Goal: Task Accomplishment & Management: Complete application form

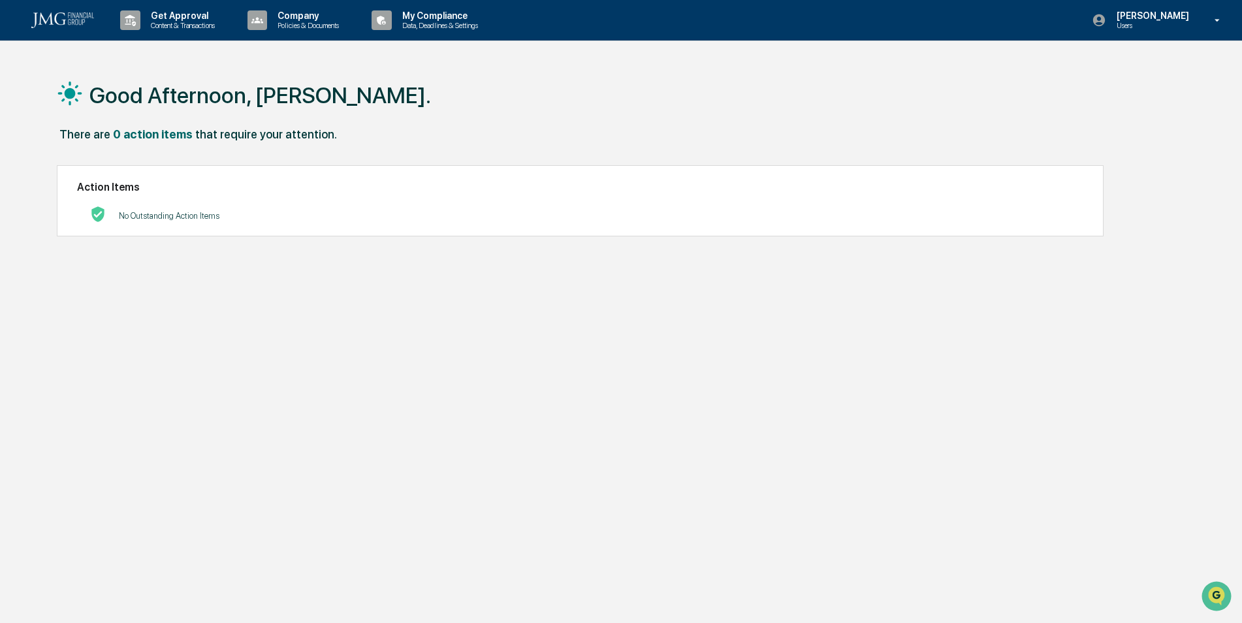
click at [1217, 24] on icon at bounding box center [1217, 20] width 23 height 12
click at [329, 22] on div at bounding box center [624, 311] width 1249 height 623
click at [285, 14] on p "Company" at bounding box center [306, 15] width 78 height 10
click at [445, 20] on div at bounding box center [624, 311] width 1249 height 623
click at [442, 17] on p "My Compliance" at bounding box center [438, 15] width 93 height 10
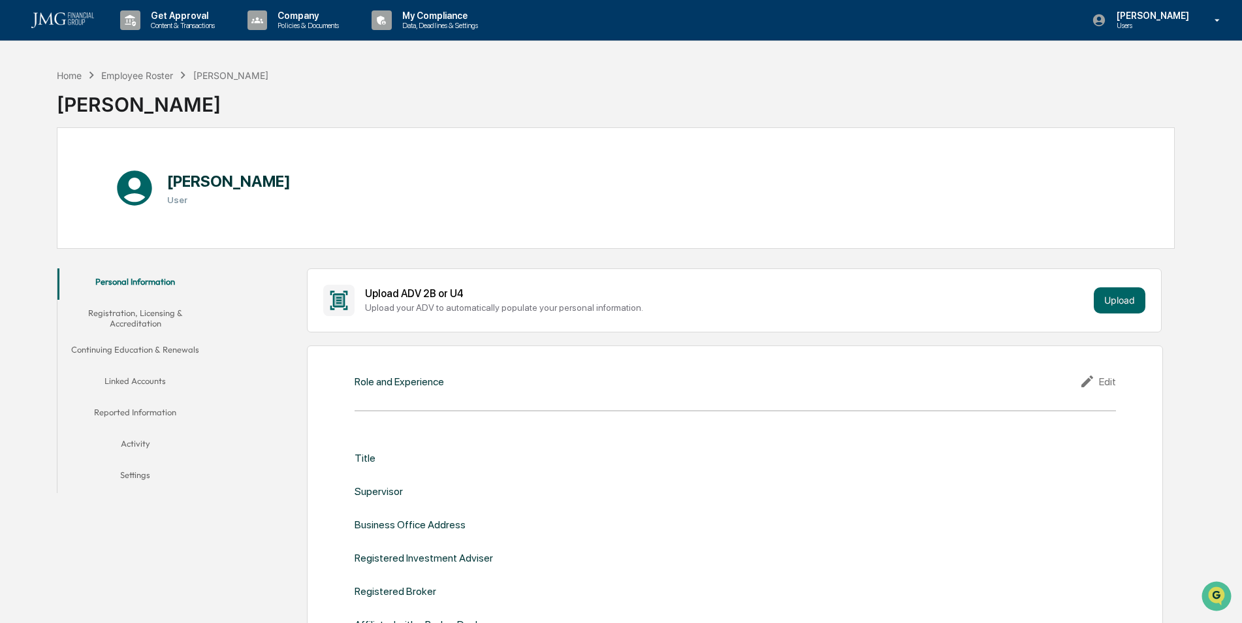
click at [312, 25] on p "Policies & Documents" at bounding box center [306, 25] width 78 height 9
click at [308, 61] on li "Policy Document Library" at bounding box center [327, 66] width 170 height 24
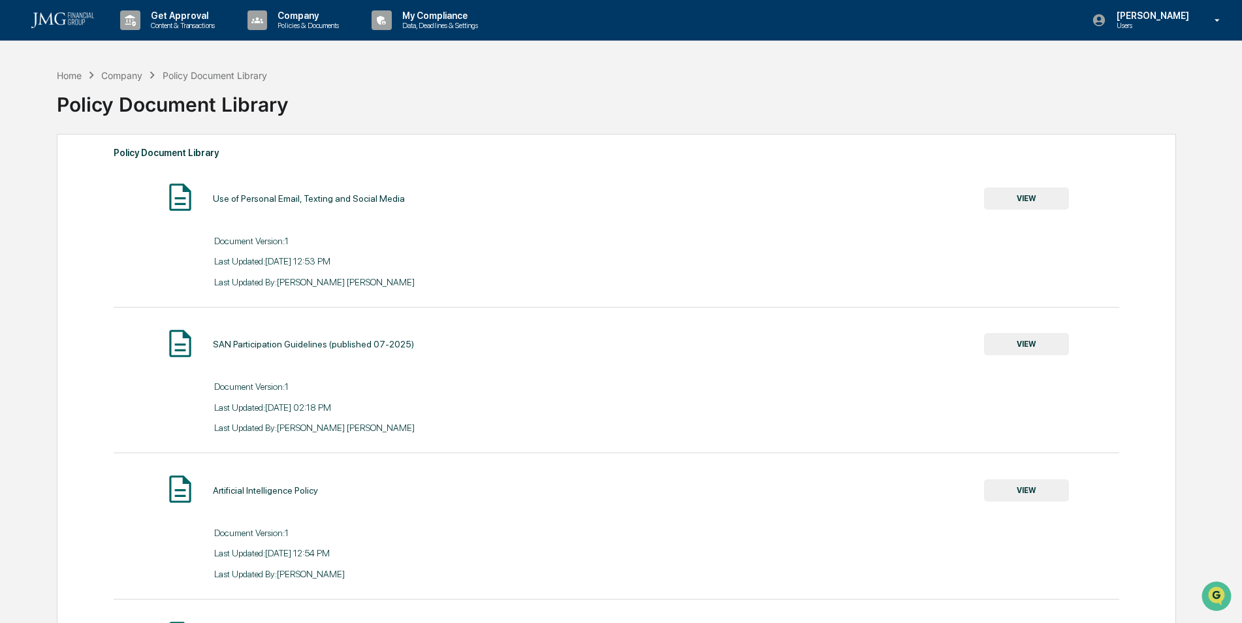
click at [277, 24] on p "Policies & Documents" at bounding box center [306, 25] width 78 height 9
click at [312, 87] on li "Approved Content Library" at bounding box center [327, 90] width 170 height 24
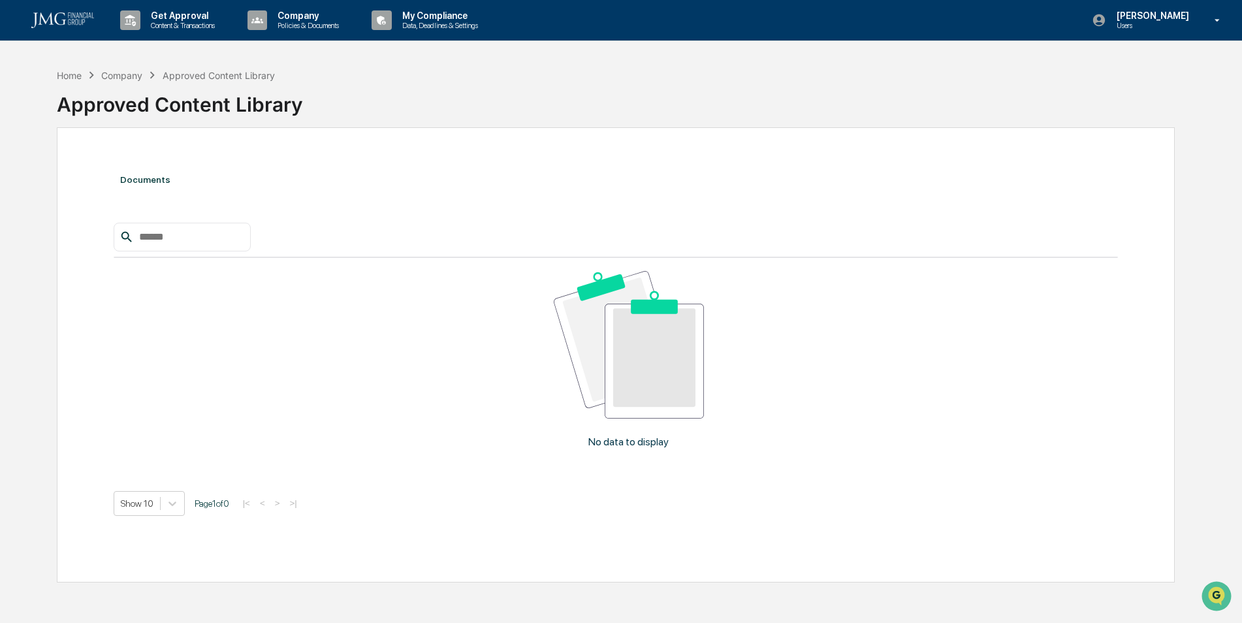
click at [187, 23] on p "Content & Transactions" at bounding box center [180, 25] width 81 height 9
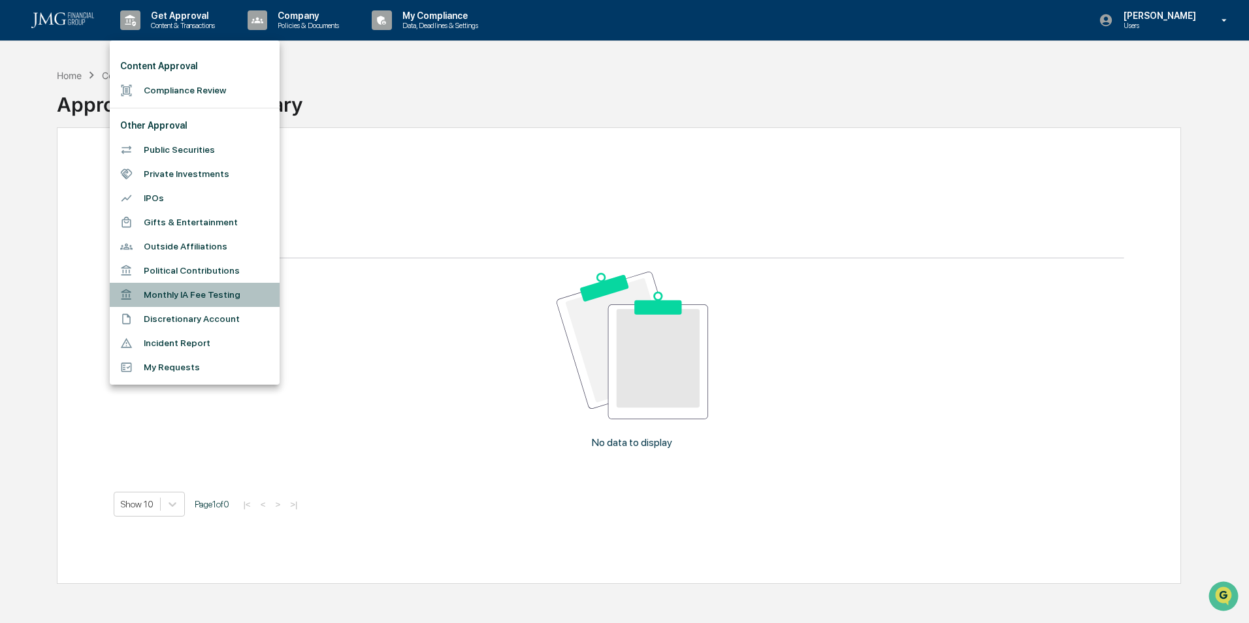
click at [187, 295] on li "Monthly IA Fee Testing" at bounding box center [195, 295] width 170 height 24
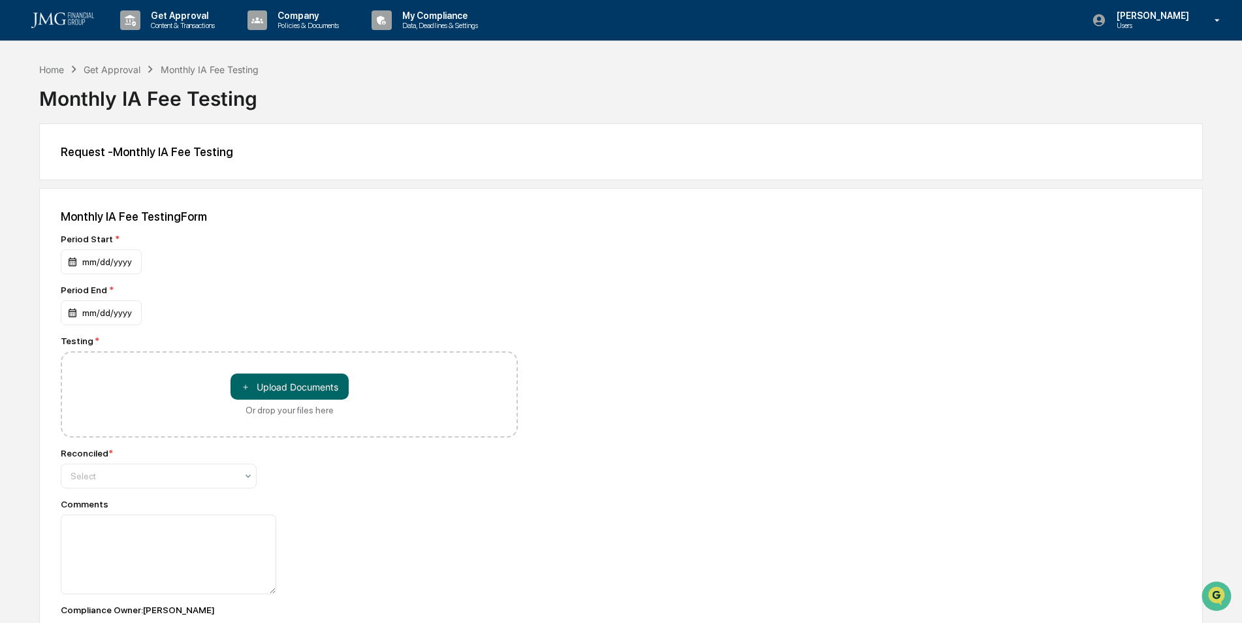
click at [250, 476] on icon at bounding box center [248, 476] width 5 height 3
click at [230, 504] on div "Yes" at bounding box center [158, 507] width 195 height 26
click at [74, 265] on div "mm/dd/yyyy" at bounding box center [101, 262] width 81 height 25
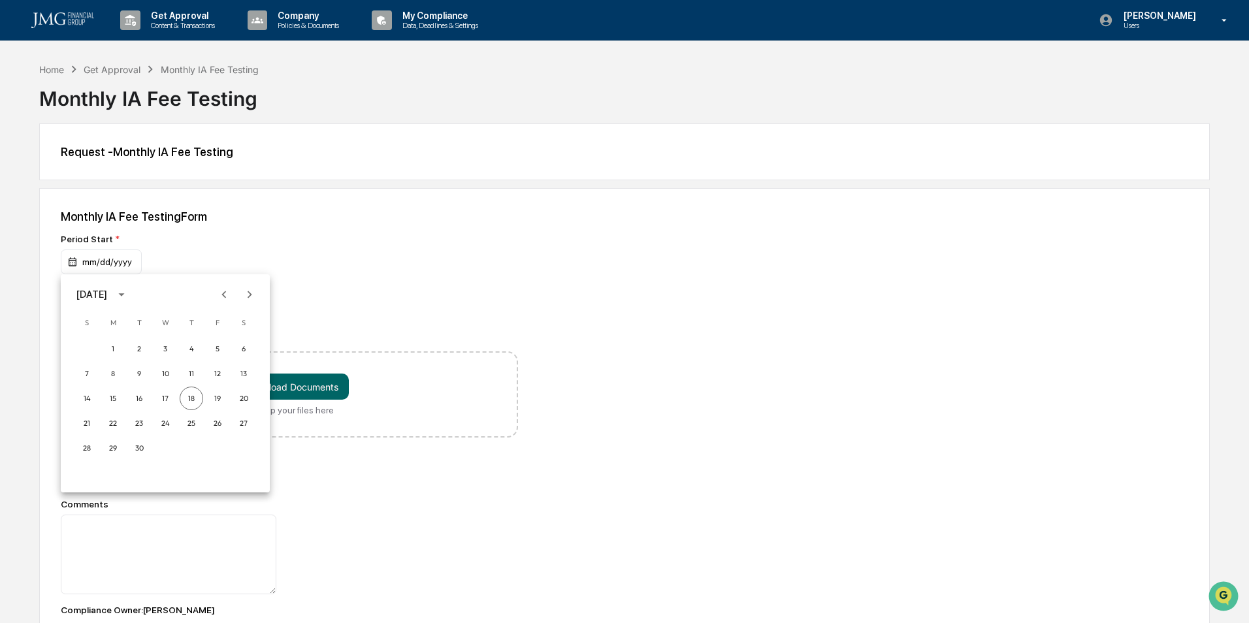
click at [309, 225] on div at bounding box center [624, 311] width 1249 height 623
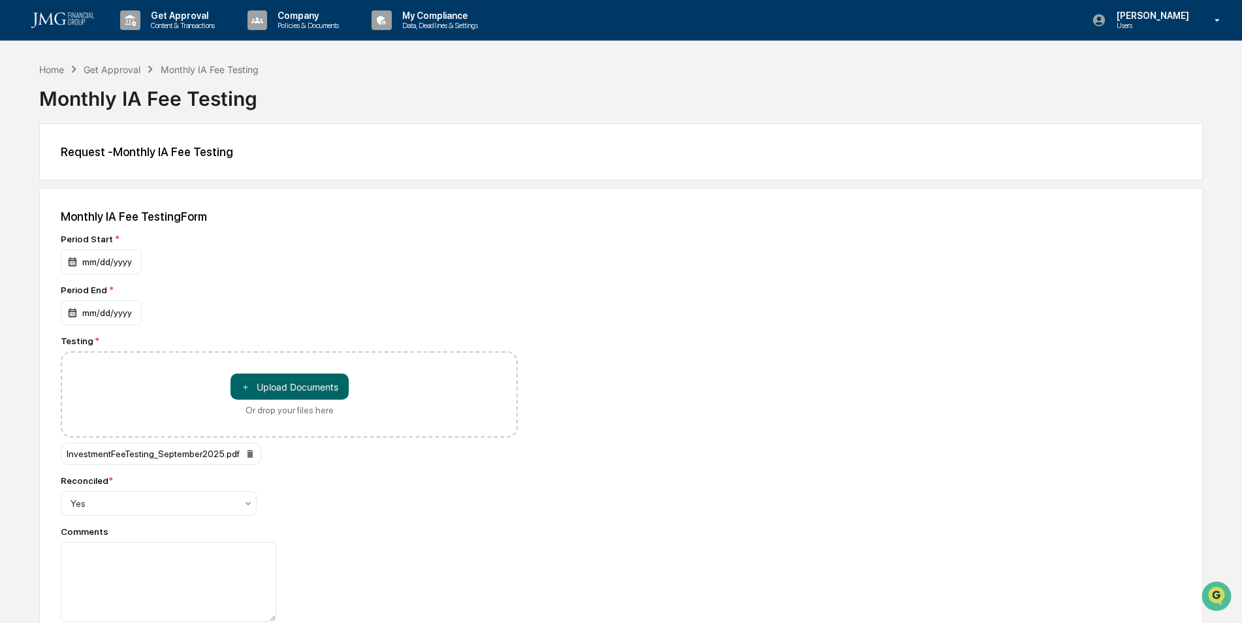
click at [72, 264] on div "mm/dd/yyyy" at bounding box center [101, 262] width 81 height 25
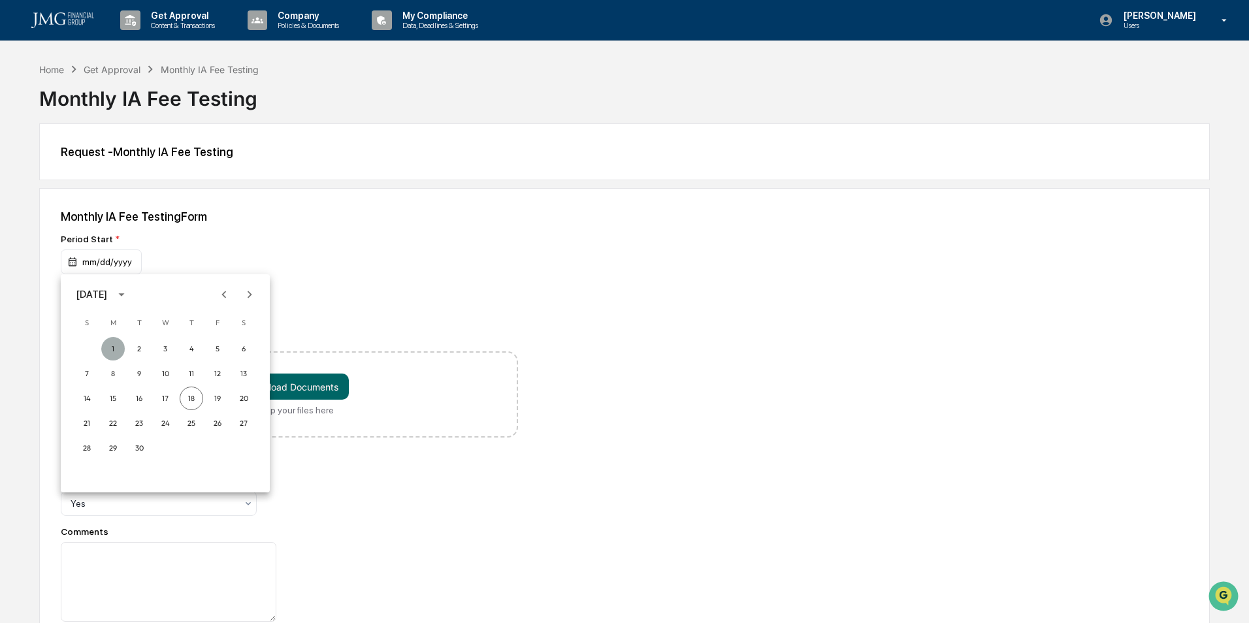
click at [116, 346] on button "1" at bounding box center [113, 349] width 24 height 24
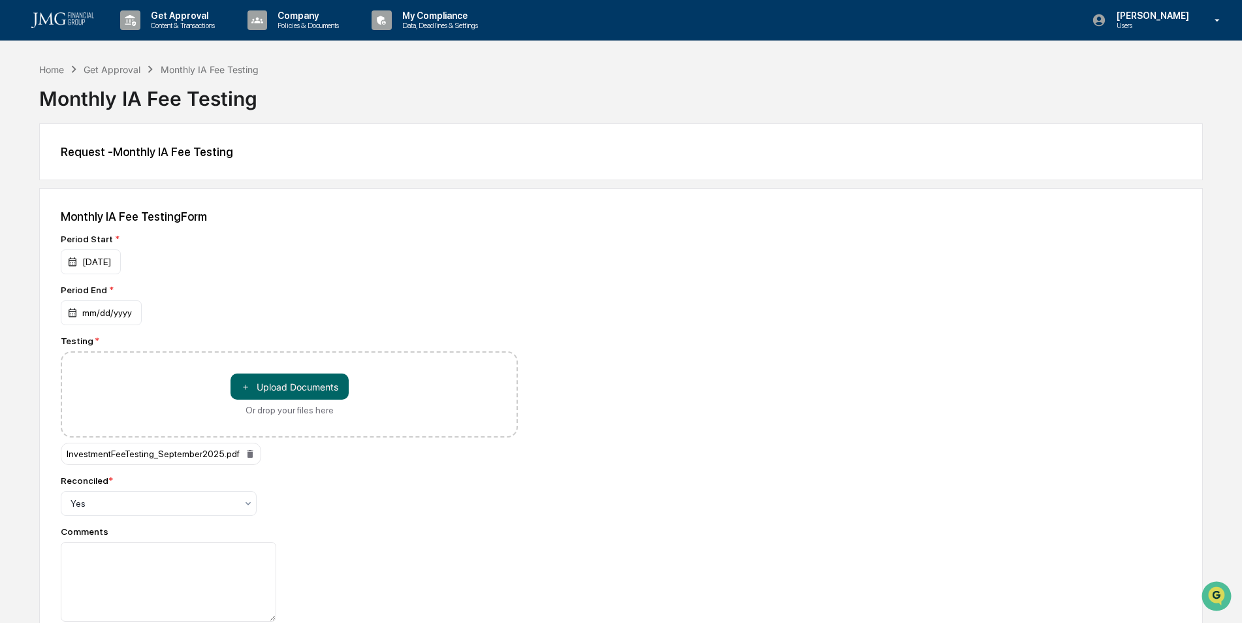
click at [118, 310] on div "mm/dd/yyyy" at bounding box center [101, 312] width 81 height 25
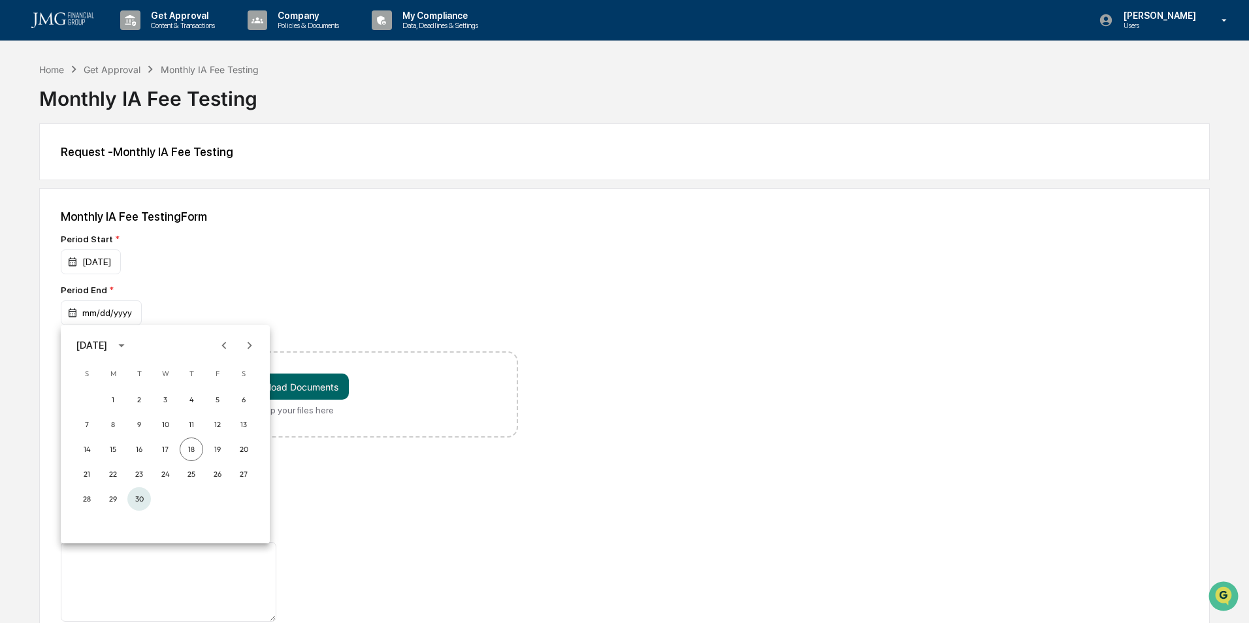
click at [135, 499] on button "30" at bounding box center [139, 499] width 24 height 24
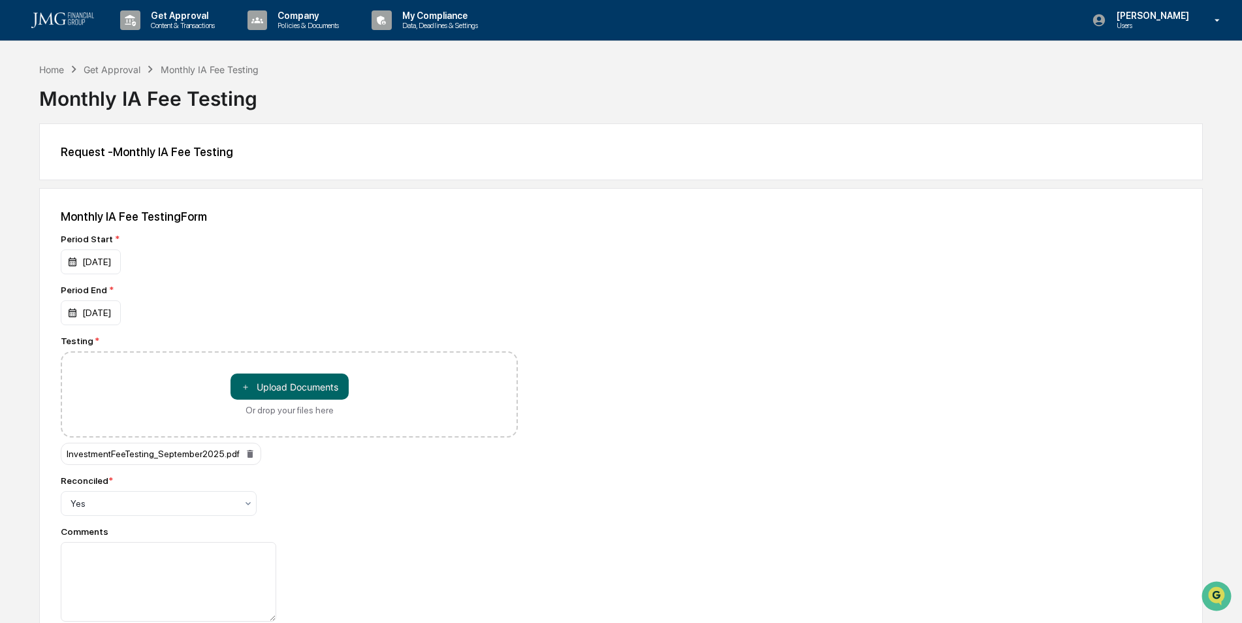
scroll to position [65, 0]
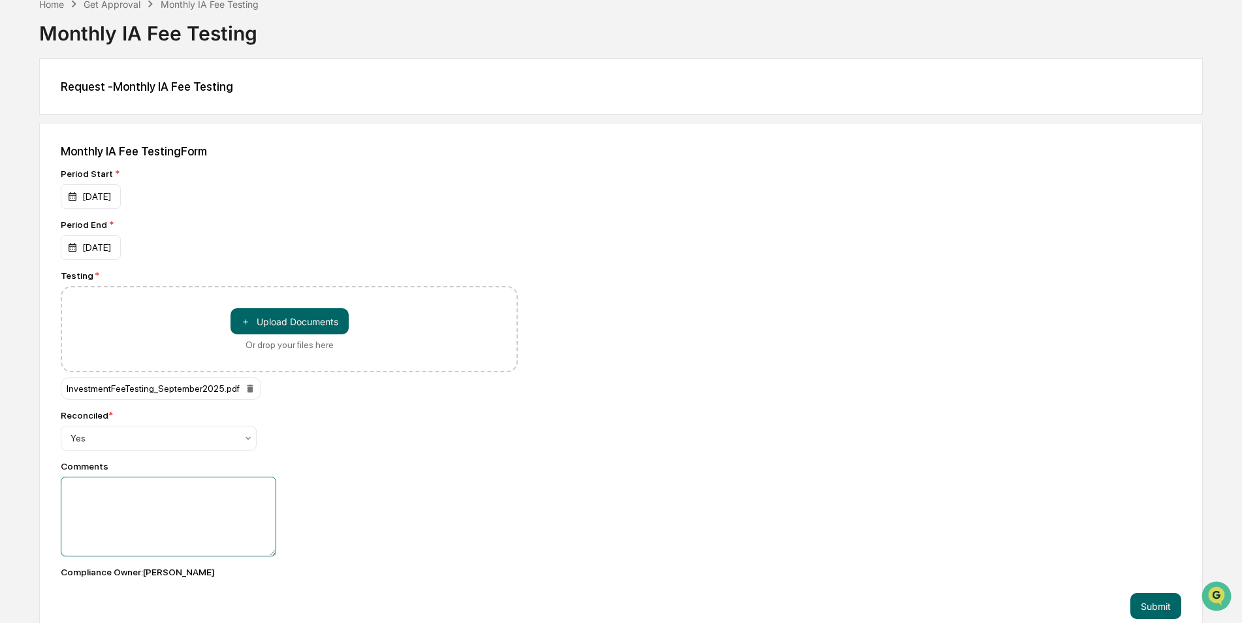
click at [135, 499] on textarea at bounding box center [169, 517] width 216 height 80
type textarea "*"
click at [174, 511] on textarea "**********" at bounding box center [169, 517] width 216 height 80
type textarea "**********"
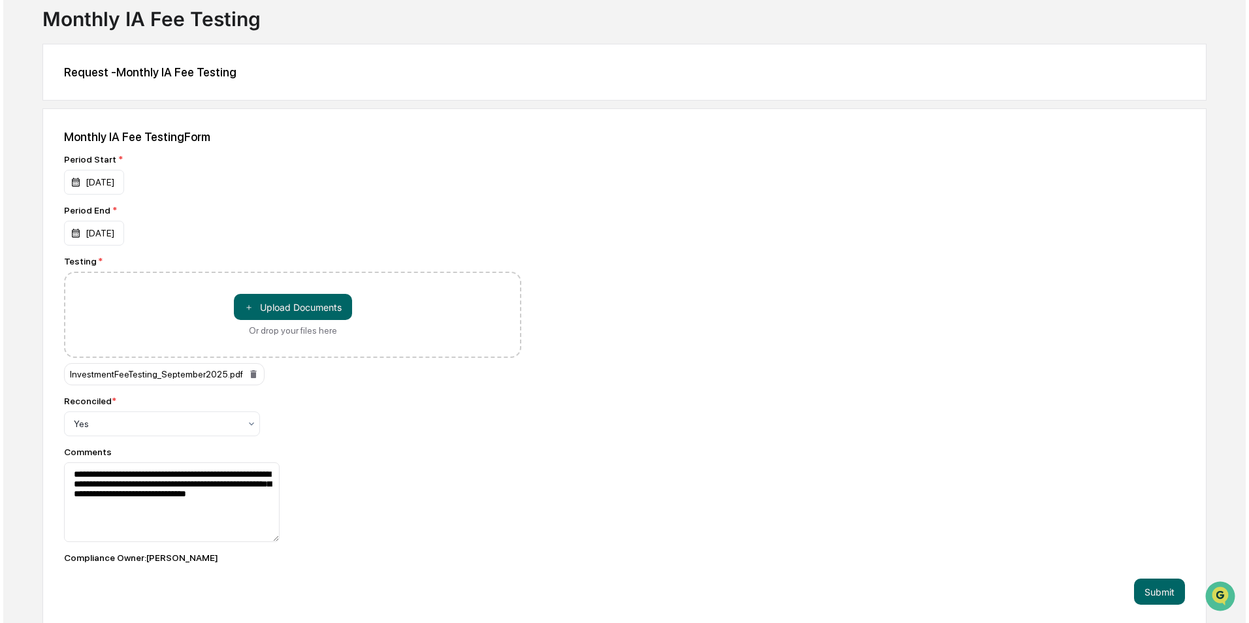
scroll to position [83, 0]
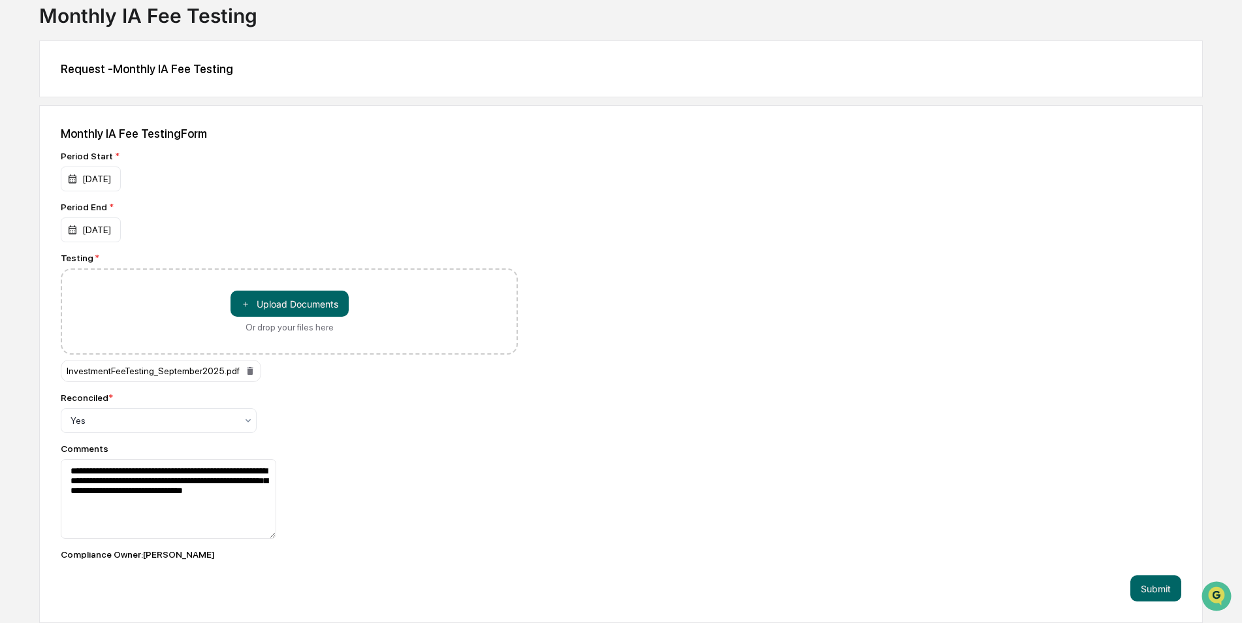
click at [1154, 585] on button "Submit" at bounding box center [1156, 588] width 51 height 26
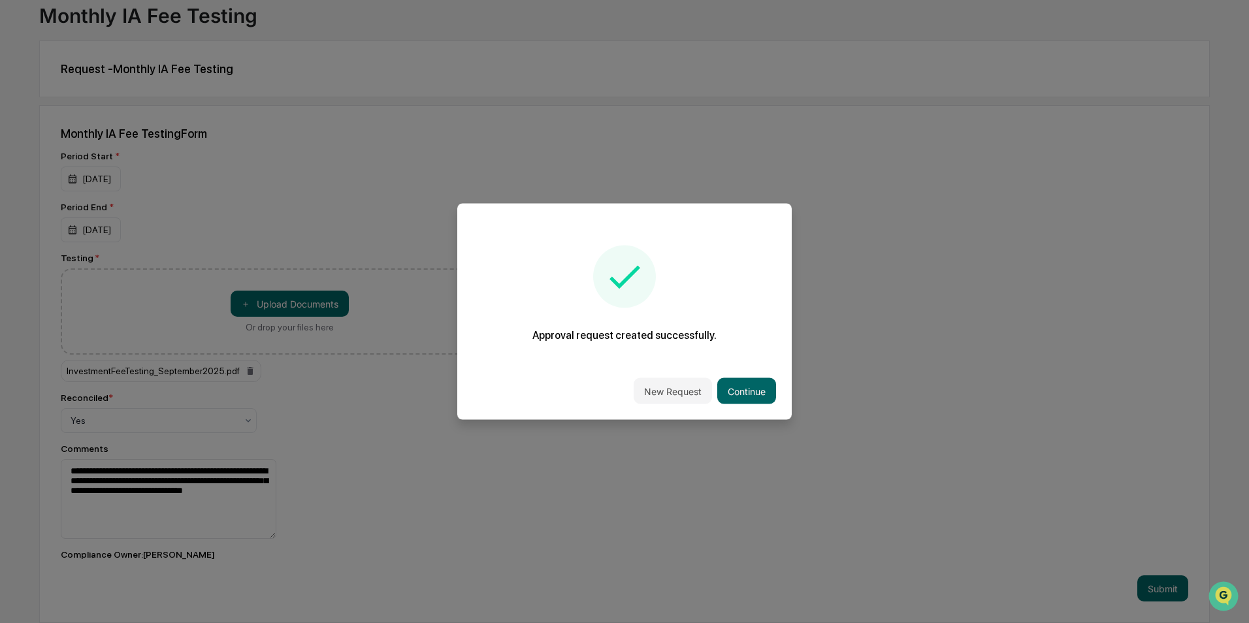
click at [758, 393] on button "Continue" at bounding box center [746, 391] width 59 height 26
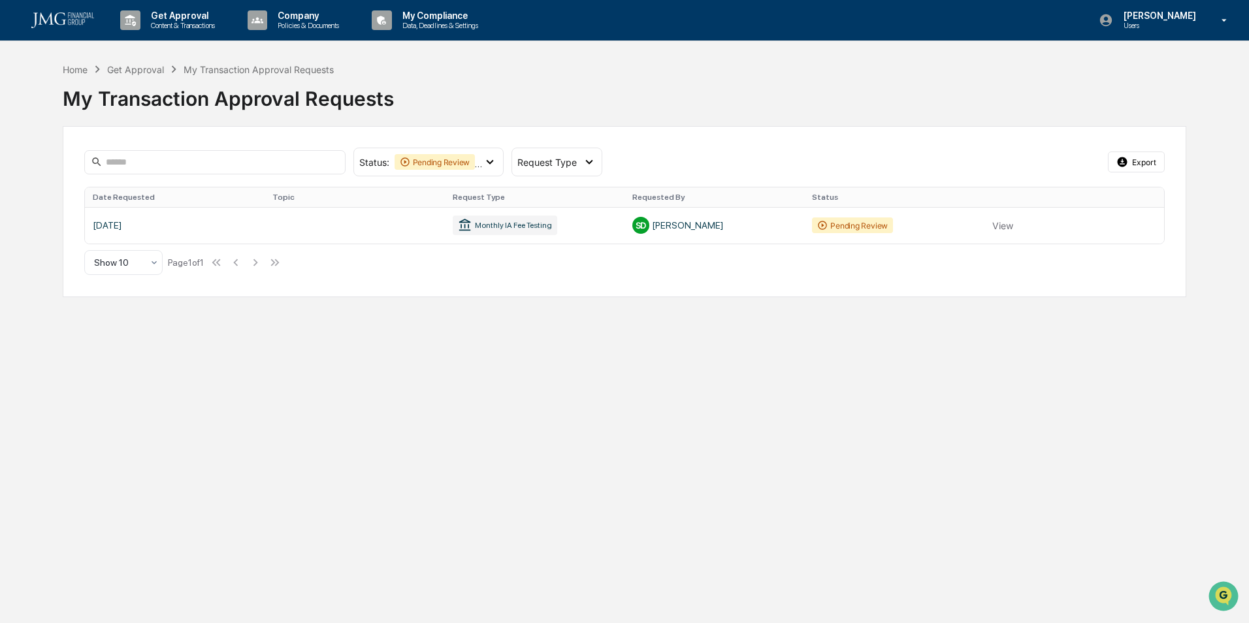
click at [1219, 22] on icon at bounding box center [1224, 20] width 23 height 12
click at [1101, 63] on li "Logout" at bounding box center [1147, 66] width 183 height 24
